Goal: Information Seeking & Learning: Learn about a topic

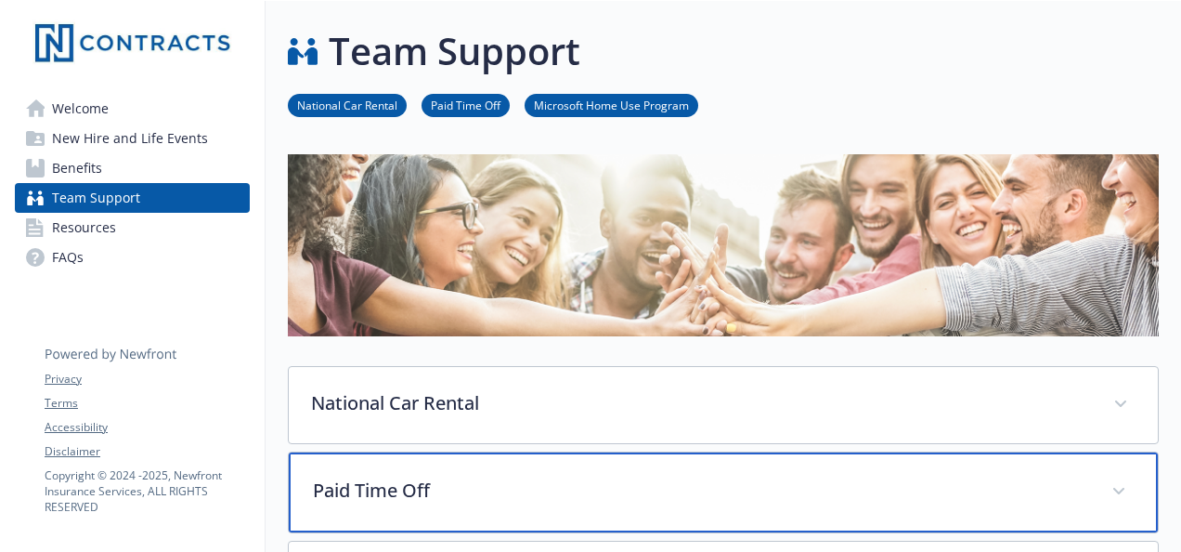
scroll to position [440, 0]
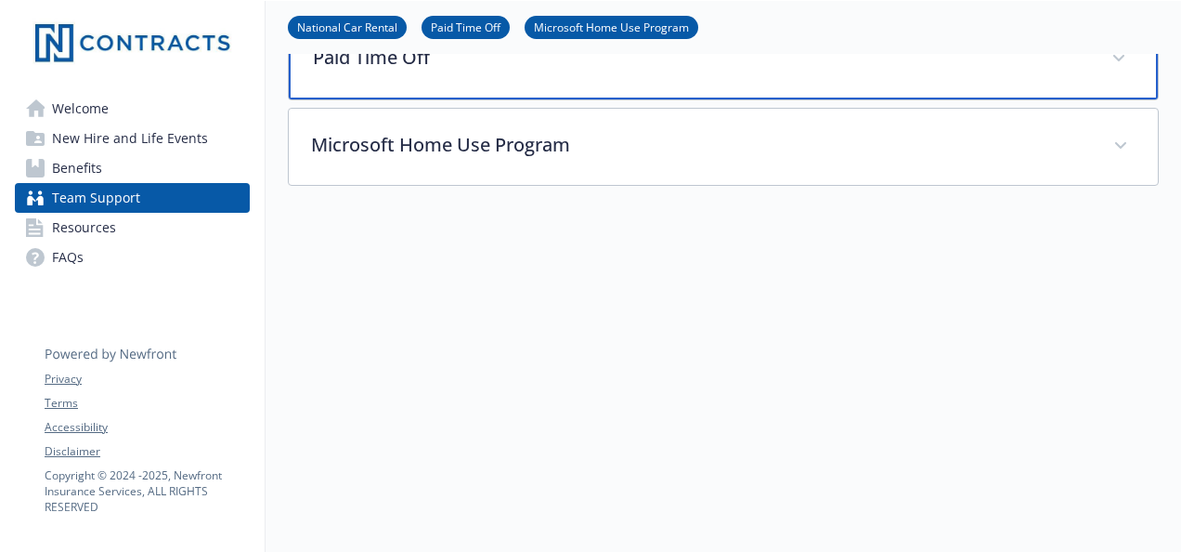
click at [436, 72] on div "Paid Time Off" at bounding box center [723, 59] width 869 height 80
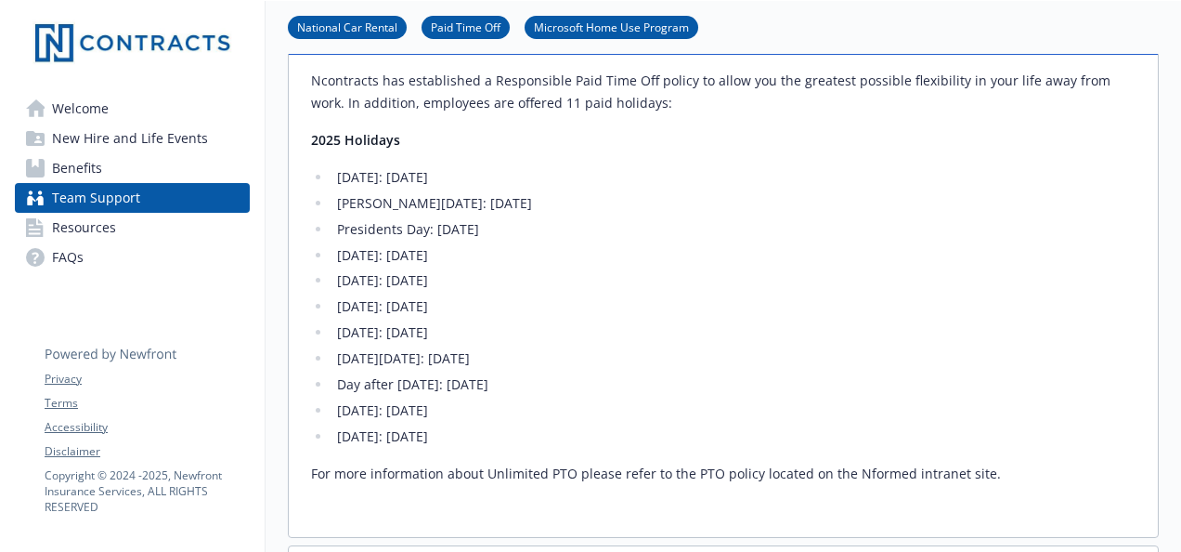
scroll to position [479, 0]
